Goal: Transaction & Acquisition: Book appointment/travel/reservation

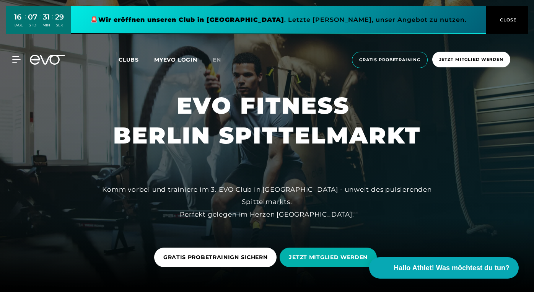
click at [510, 19] on span "CLOSE" at bounding box center [507, 19] width 19 height 7
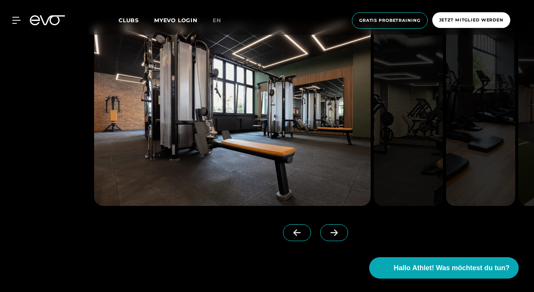
scroll to position [1780, 0]
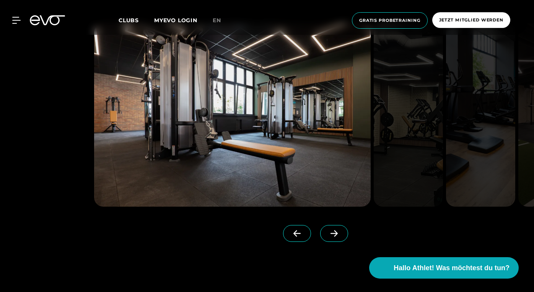
click at [335, 233] on icon at bounding box center [334, 233] width 13 height 7
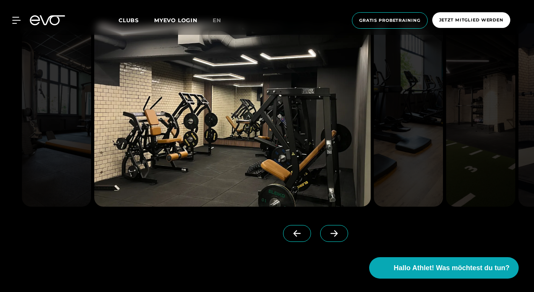
click at [335, 233] on icon at bounding box center [334, 233] width 13 height 7
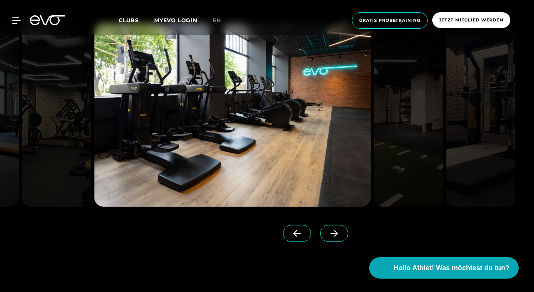
click at [335, 233] on icon at bounding box center [334, 233] width 13 height 7
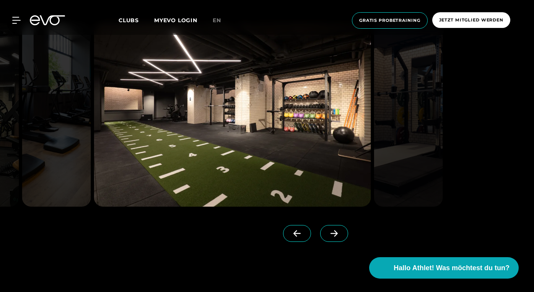
click at [335, 233] on icon at bounding box center [334, 233] width 13 height 7
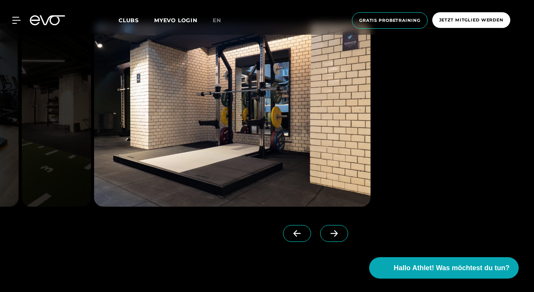
click at [335, 233] on icon at bounding box center [334, 233] width 13 height 7
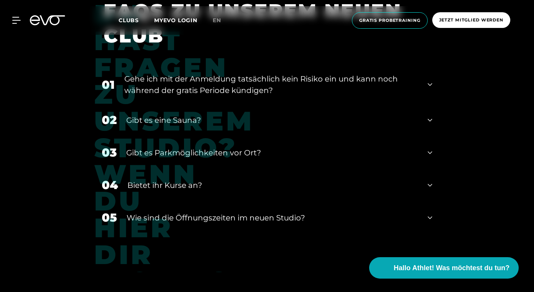
scroll to position [2883, 0]
click at [432, 115] on icon at bounding box center [430, 119] width 5 height 9
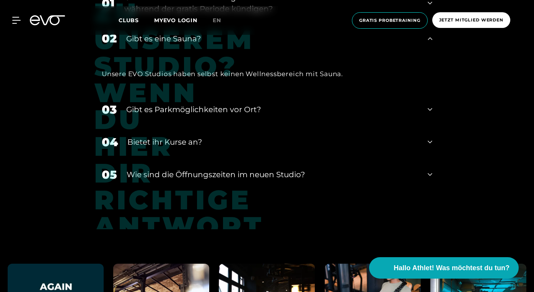
scroll to position [2969, 0]
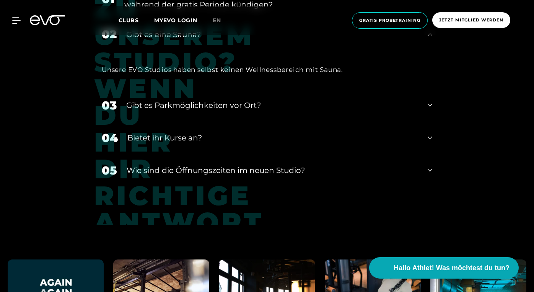
click at [431, 166] on icon at bounding box center [430, 170] width 5 height 9
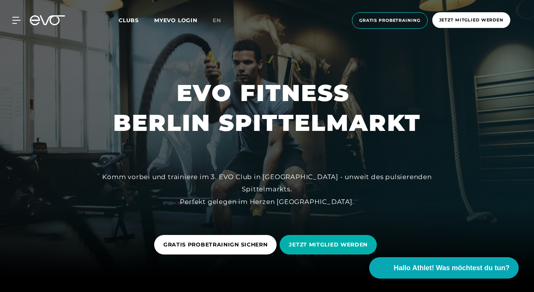
scroll to position [0, 0]
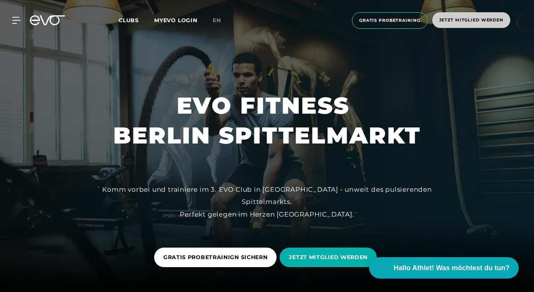
click at [458, 19] on span "Jetzt Mitglied werden" at bounding box center [471, 20] width 64 height 7
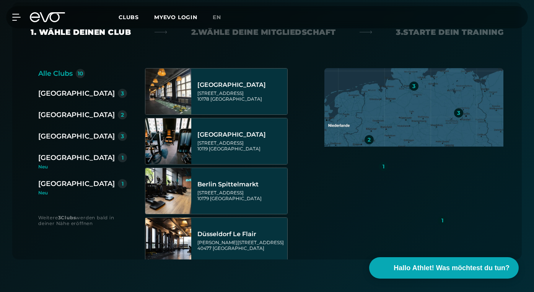
scroll to position [199, 0]
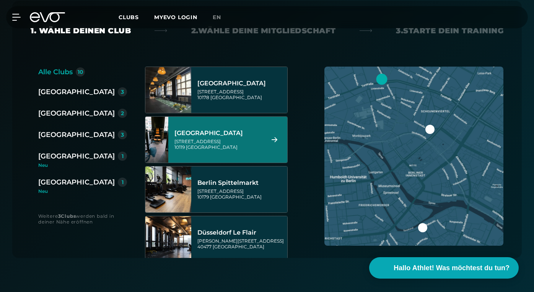
click at [186, 136] on div "[GEOGRAPHIC_DATA][STREET_ADDRESS]" at bounding box center [227, 140] width 119 height 46
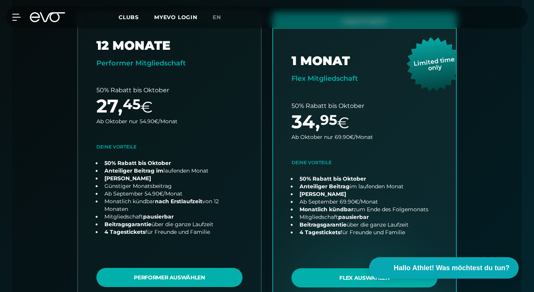
scroll to position [0, 0]
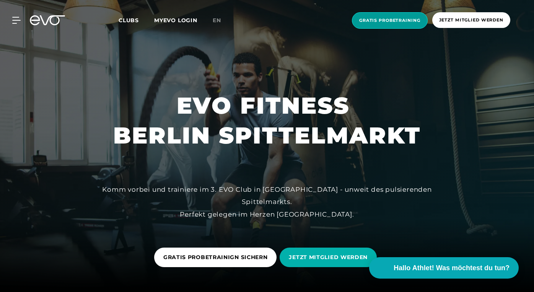
click at [377, 19] on span "Gratis Probetraining" at bounding box center [389, 20] width 61 height 7
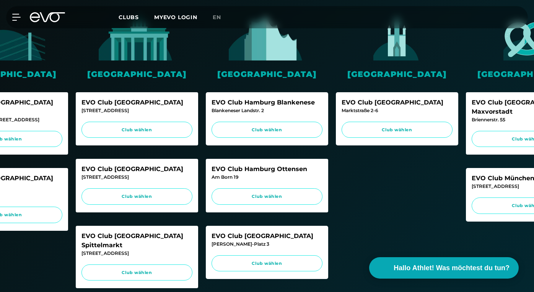
scroll to position [249, 0]
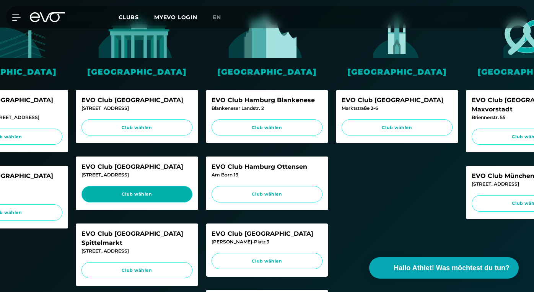
click at [127, 193] on span "Club wählen" at bounding box center [137, 194] width 96 height 7
